Goal: Navigation & Orientation: Find specific page/section

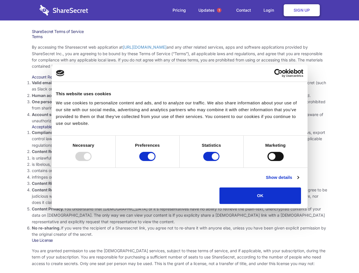
click at [179, 136] on li "Compliance with local laws and regulations. Your use of the Sharesecret must no…" at bounding box center [179, 138] width 295 height 19
click at [91, 161] on div at bounding box center [83, 156] width 16 height 9
click at [155, 161] on input "Preferences" at bounding box center [147, 156] width 16 height 9
checkbox input "false"
click at [212, 161] on input "Statistics" at bounding box center [211, 156] width 16 height 9
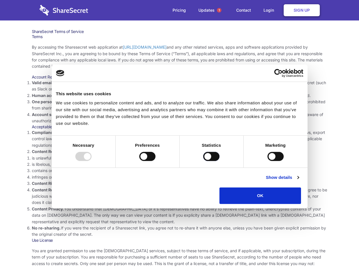
checkbox input "false"
click at [267, 161] on input "Marketing" at bounding box center [275, 156] width 16 height 9
checkbox input "true"
click at [299, 181] on link "Show details" at bounding box center [282, 177] width 33 height 7
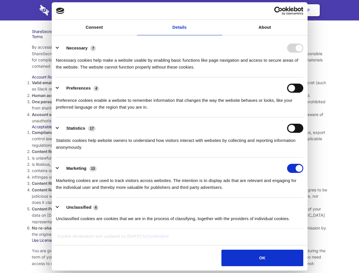
click at [314, 206] on body "Consent Details [#IABV2SETTINGS#] About This website uses cookies We use cookie…" at bounding box center [179, 136] width 359 height 273
click at [219, 10] on span "1" at bounding box center [219, 10] width 5 height 5
